Goal: Navigation & Orientation: Find specific page/section

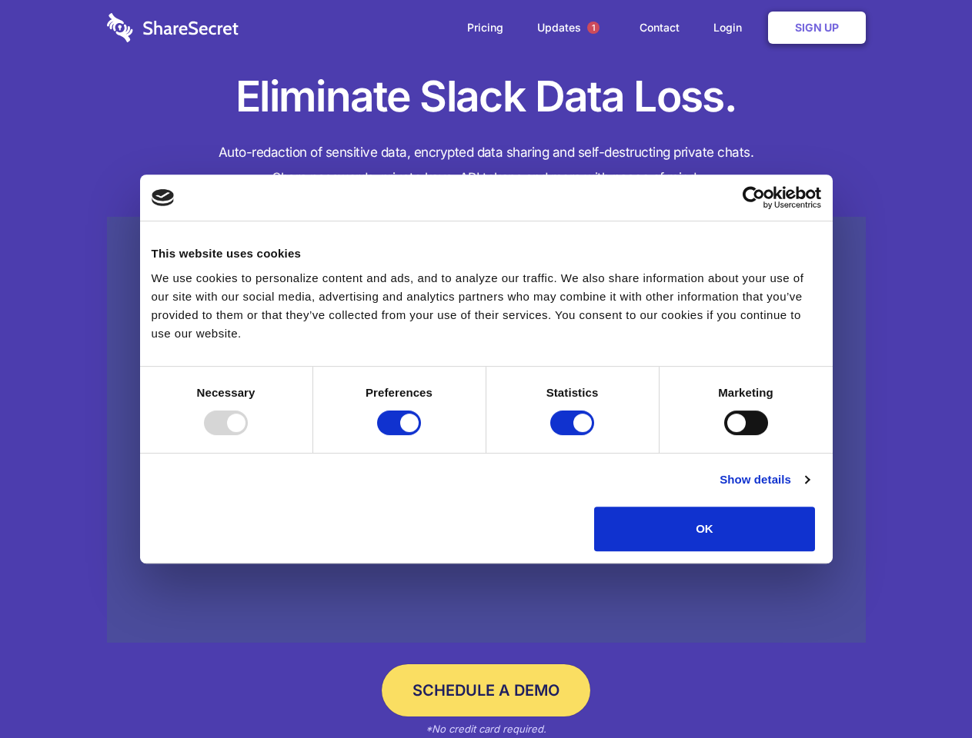
click at [248, 435] on div at bounding box center [226, 423] width 44 height 25
click at [421, 435] on input "Preferences" at bounding box center [399, 423] width 44 height 25
checkbox input "false"
click at [574, 435] on input "Statistics" at bounding box center [572, 423] width 44 height 25
checkbox input "false"
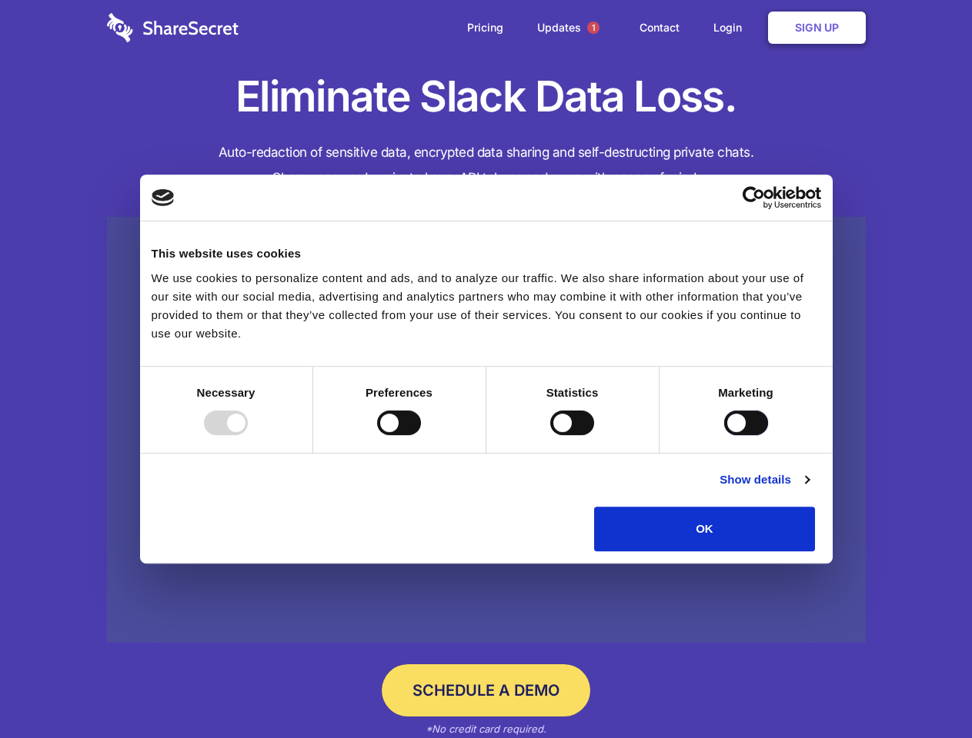
click at [724, 435] on input "Marketing" at bounding box center [746, 423] width 44 height 25
checkbox input "true"
click at [808, 489] on link "Show details" at bounding box center [763, 480] width 89 height 18
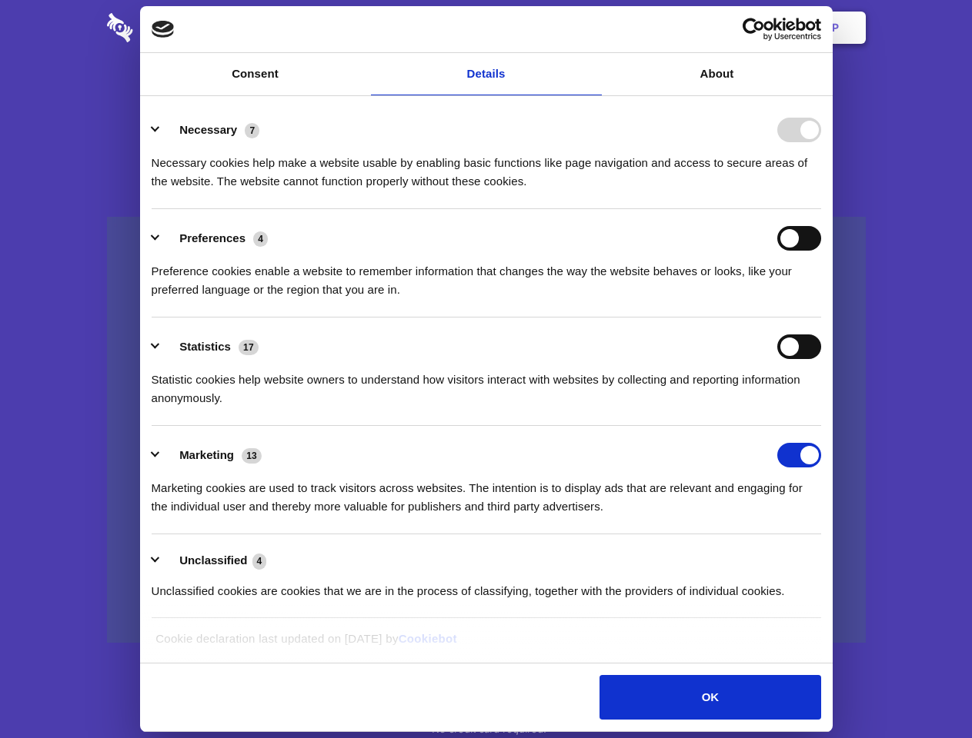
click at [821, 209] on li "Necessary 7 Necessary cookies help make a website usable by enabling basic func…" at bounding box center [486, 155] width 669 height 108
click at [592, 28] on span "1" at bounding box center [593, 28] width 12 height 12
